Goal: Transaction & Acquisition: Download file/media

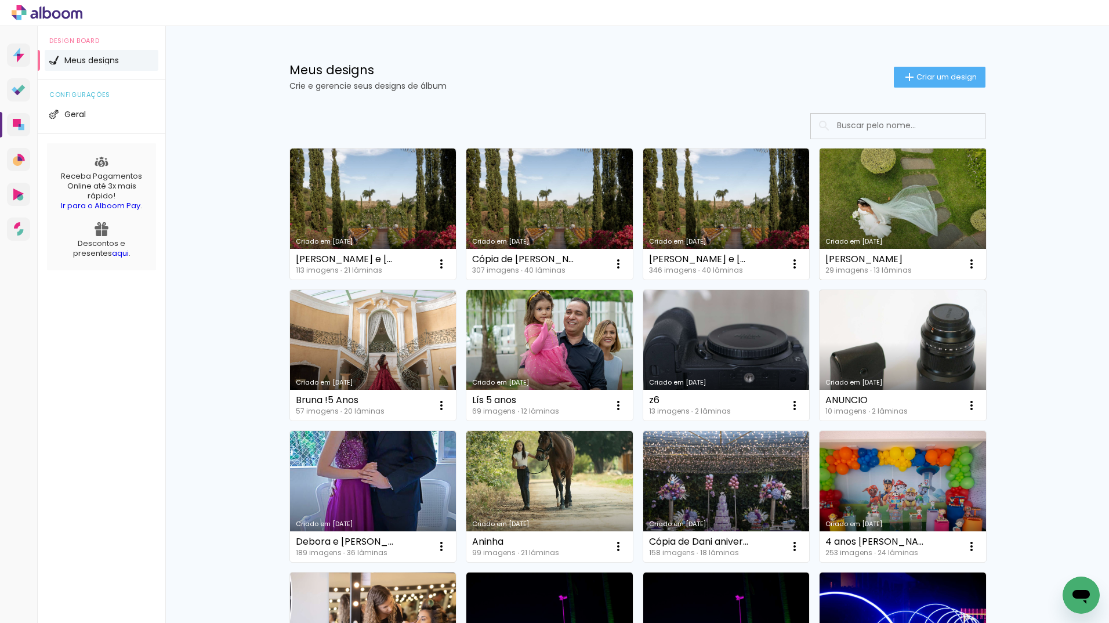
click at [867, 194] on link "Criado em [DATE]" at bounding box center [903, 214] width 166 height 131
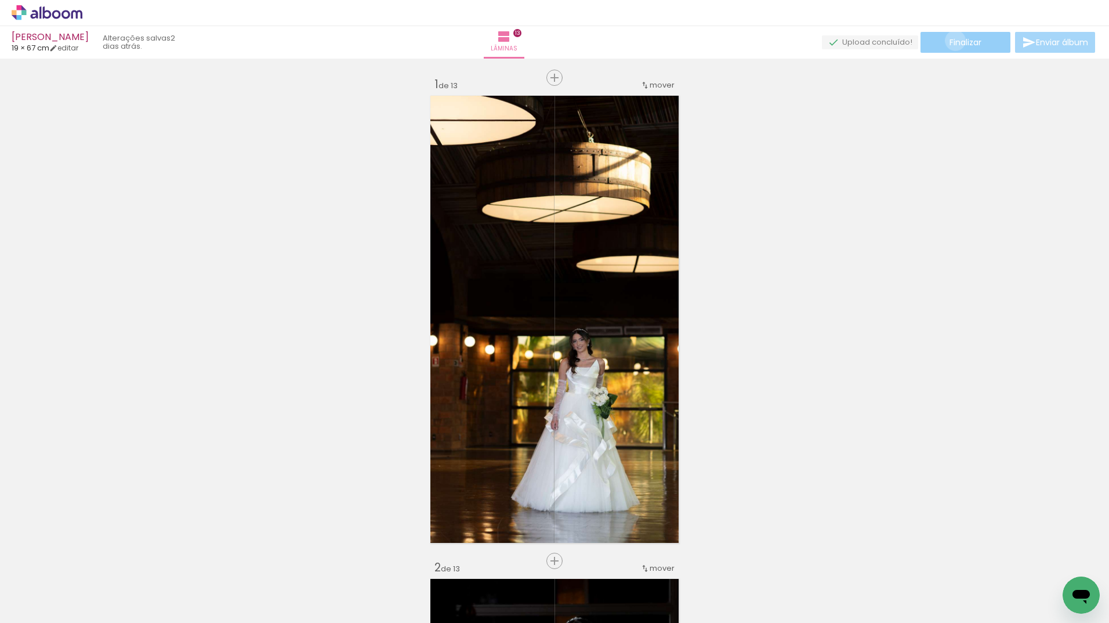
click at [954, 41] on span "Finalizar" at bounding box center [966, 42] width 32 height 8
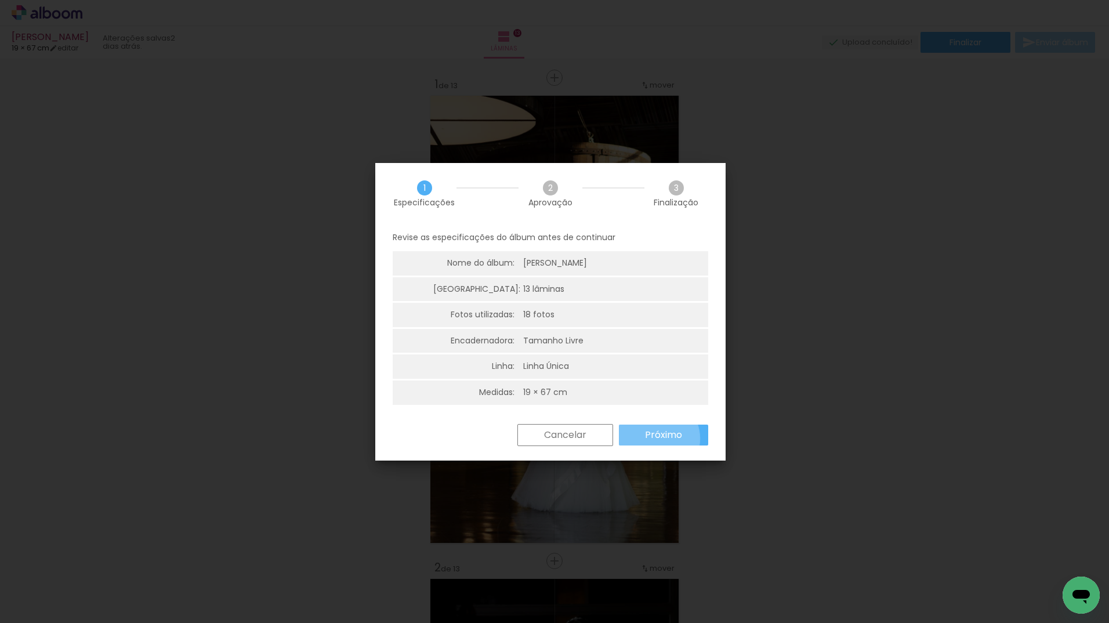
click at [0, 0] on slot "Próximo" at bounding box center [0, 0] width 0 height 0
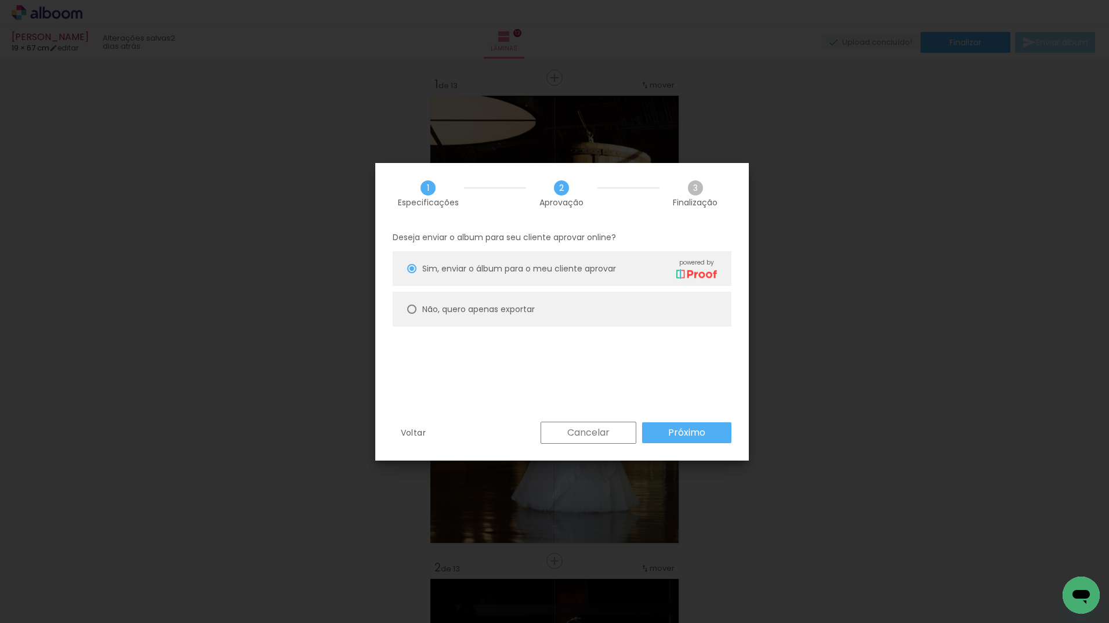
click at [0, 0] on slot "Não, quero apenas exportar" at bounding box center [0, 0] width 0 height 0
type paper-radio-button "on"
click at [0, 0] on slot "Próximo" at bounding box center [0, 0] width 0 height 0
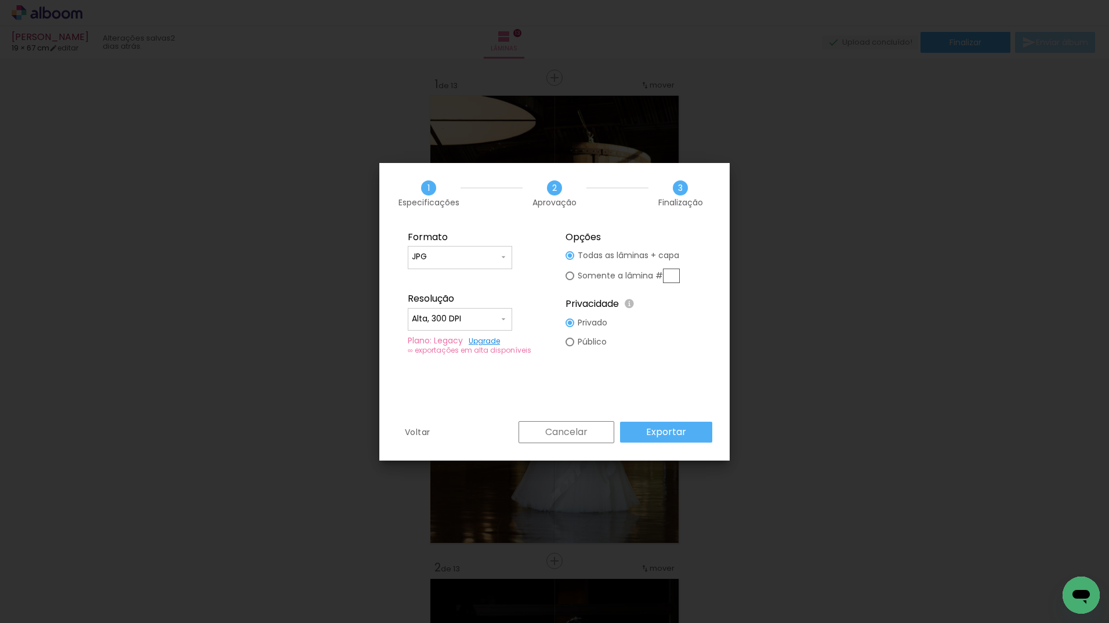
click at [477, 318] on input "Alta, 300 DPI" at bounding box center [455, 319] width 87 height 12
click at [444, 340] on paper-item "Baixa" at bounding box center [460, 340] width 104 height 23
type input "Baixa"
click at [0, 0] on slot "Exportar" at bounding box center [0, 0] width 0 height 0
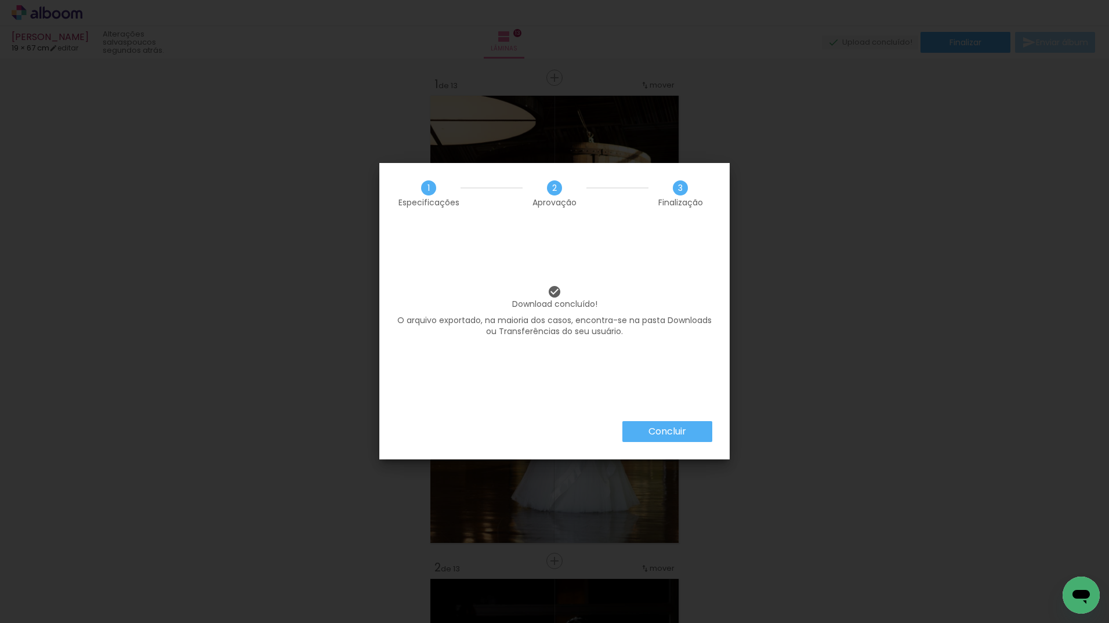
click at [640, 430] on paper-button "Concluir" at bounding box center [667, 431] width 90 height 21
